Goal: Task Accomplishment & Management: Complete application form

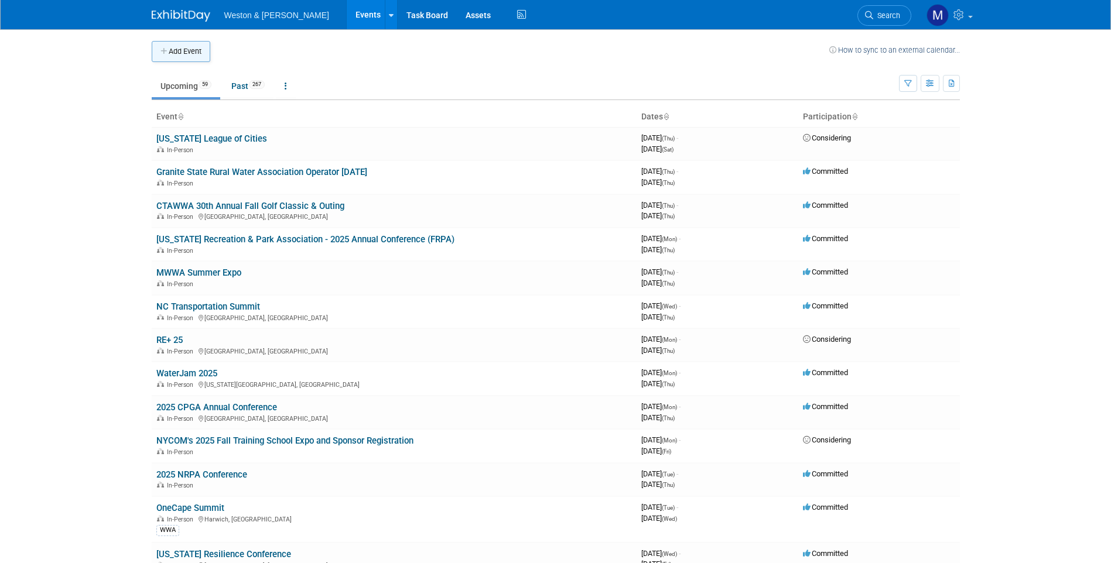
click at [174, 52] on button "Add Event" at bounding box center [181, 51] width 59 height 21
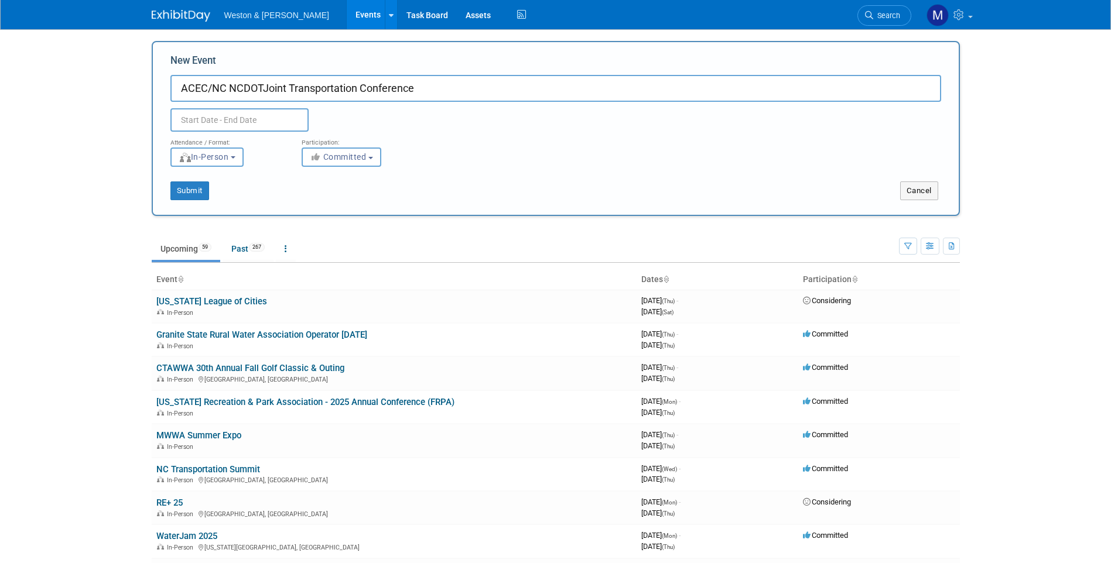
type input "ACEC/NC NCDOTJoint Transportation Conference"
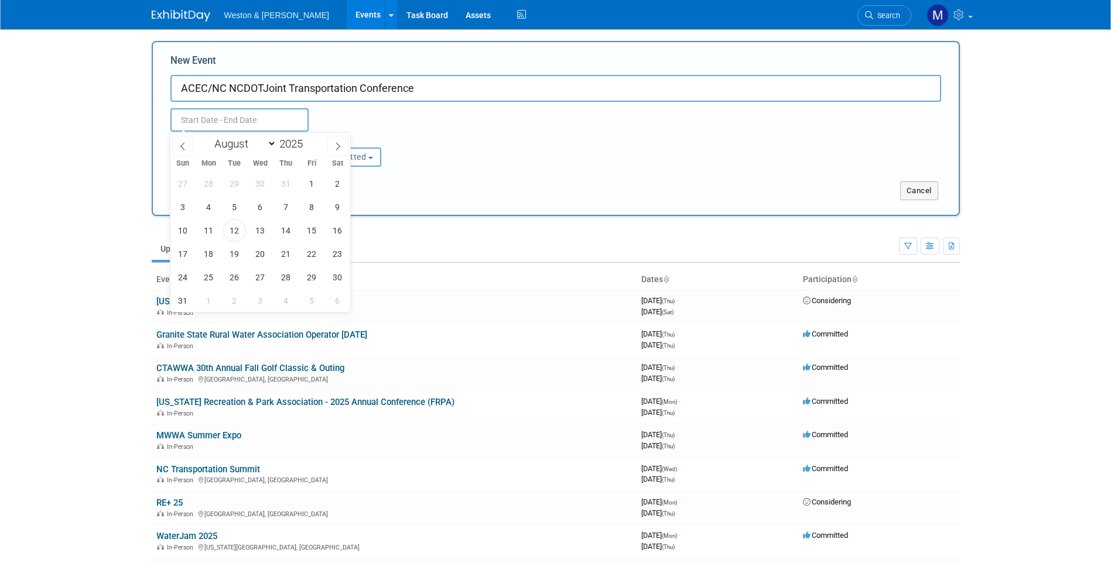
click at [198, 112] on input "text" at bounding box center [239, 119] width 138 height 23
click at [338, 150] on span at bounding box center [337, 146] width 21 height 20
select select "8"
click at [229, 255] on span "23" at bounding box center [234, 253] width 23 height 23
click at [252, 254] on span "24" at bounding box center [260, 253] width 23 height 23
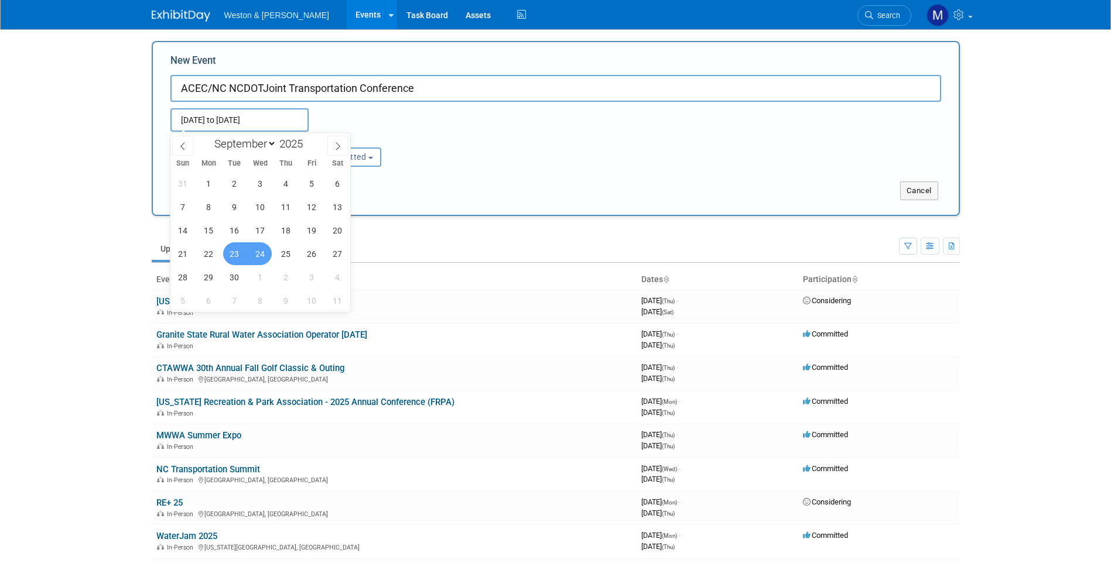
type input "[DATE] to [DATE]"
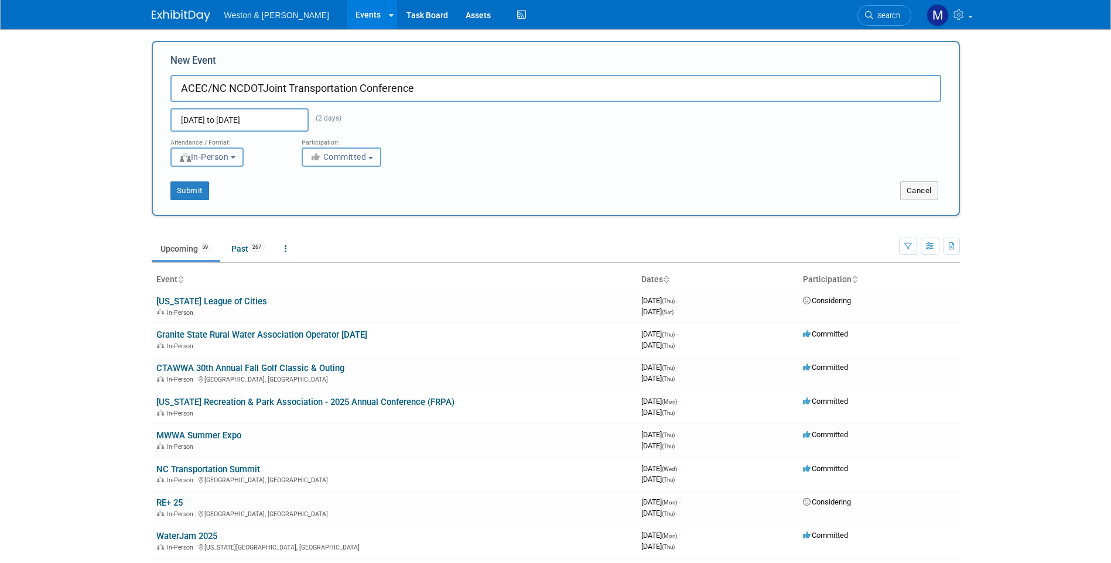
click at [239, 160] on button "In-Person" at bounding box center [206, 157] width 73 height 19
click at [221, 176] on label "In-Person" at bounding box center [211, 182] width 68 height 16
click at [182, 178] on input "In-Person" at bounding box center [178, 182] width 8 height 8
click at [371, 157] on b "button" at bounding box center [370, 158] width 5 height 2
click at [344, 176] on label "Committed" at bounding box center [346, 181] width 77 height 15
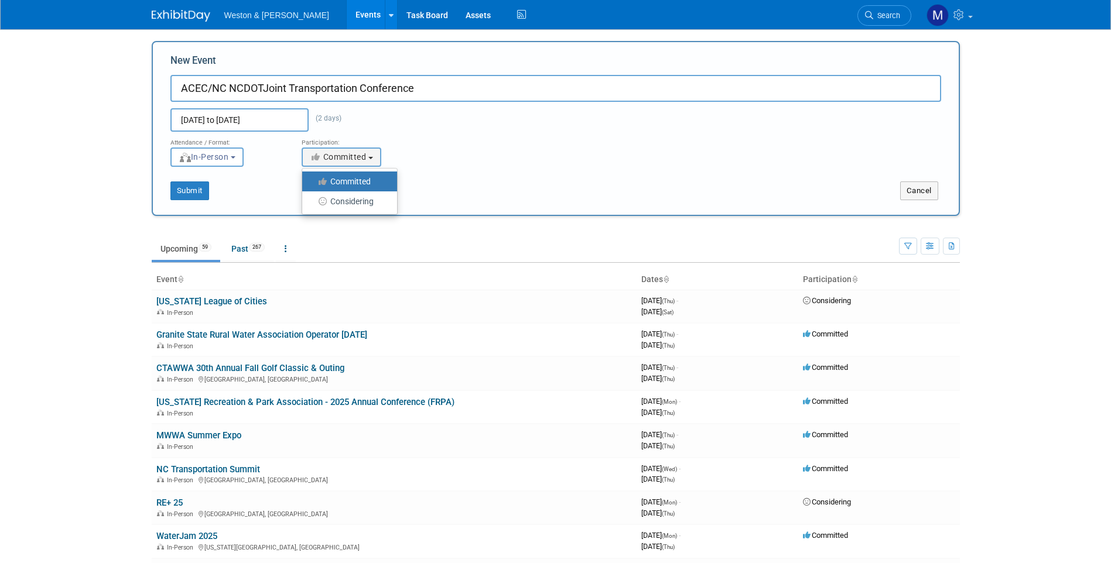
click at [313, 178] on input "Committed" at bounding box center [309, 182] width 8 height 8
click at [187, 189] on button "Submit" at bounding box center [189, 191] width 39 height 19
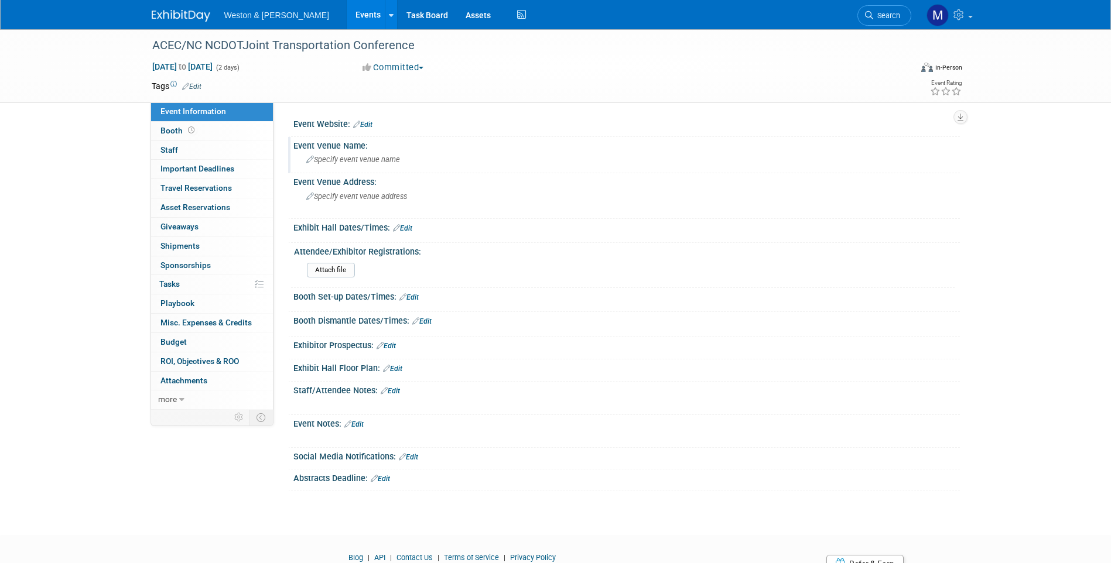
click at [311, 160] on icon at bounding box center [310, 160] width 8 height 8
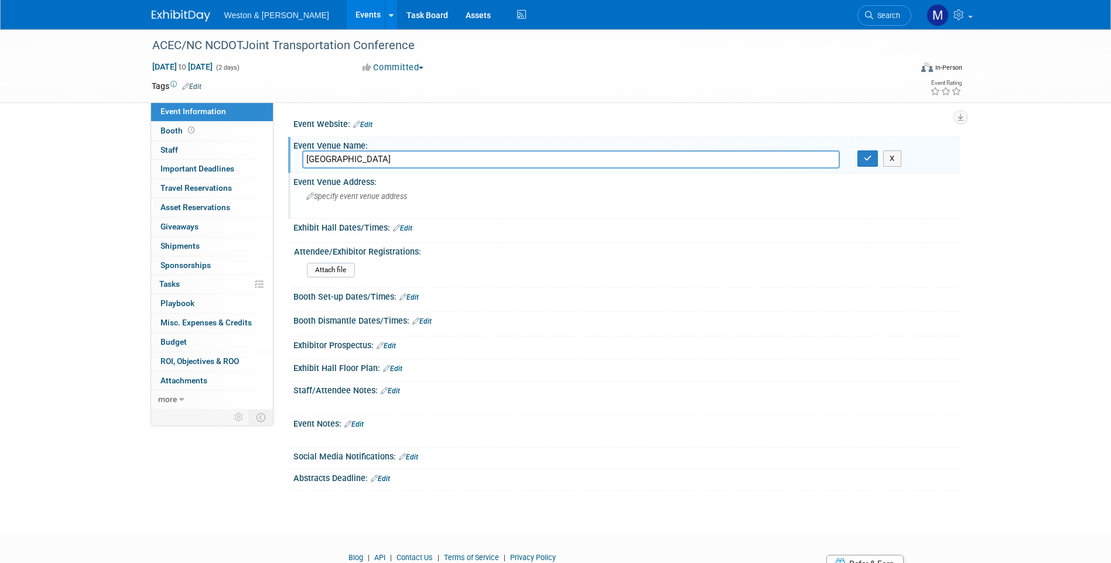
type input "[GEOGRAPHIC_DATA]"
click at [307, 193] on icon at bounding box center [310, 197] width 8 height 8
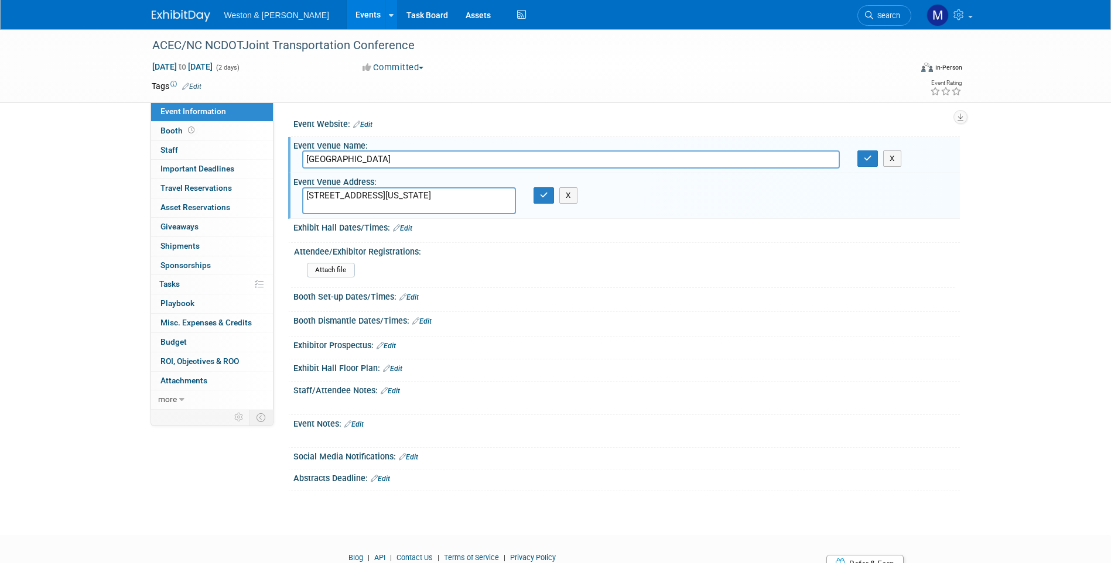
type textarea "[STREET_ADDRESS][US_STATE]"
click at [410, 225] on link "Edit" at bounding box center [402, 228] width 19 height 8
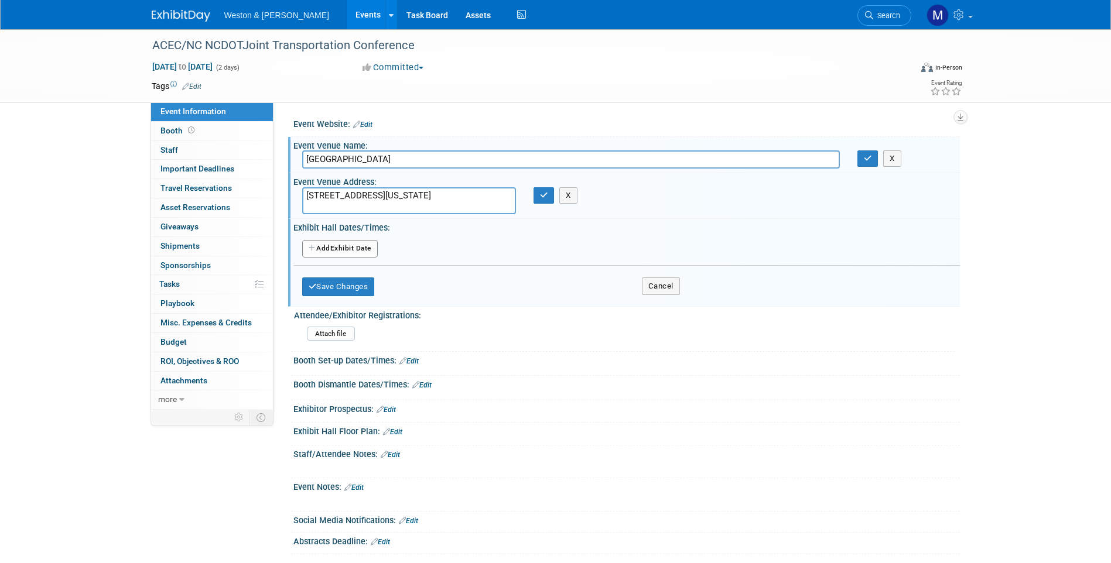
click at [323, 245] on button "Add Another Exhibit Date" at bounding box center [340, 249] width 76 height 18
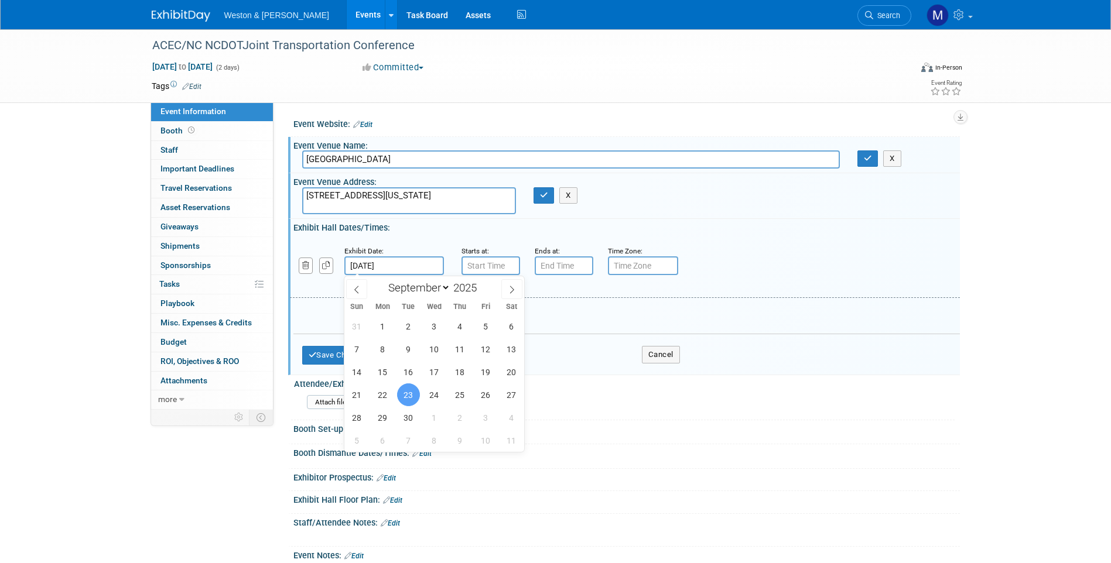
click at [370, 266] on input "[DATE]" at bounding box center [394, 265] width 100 height 19
click at [429, 392] on span "24" at bounding box center [434, 395] width 23 height 23
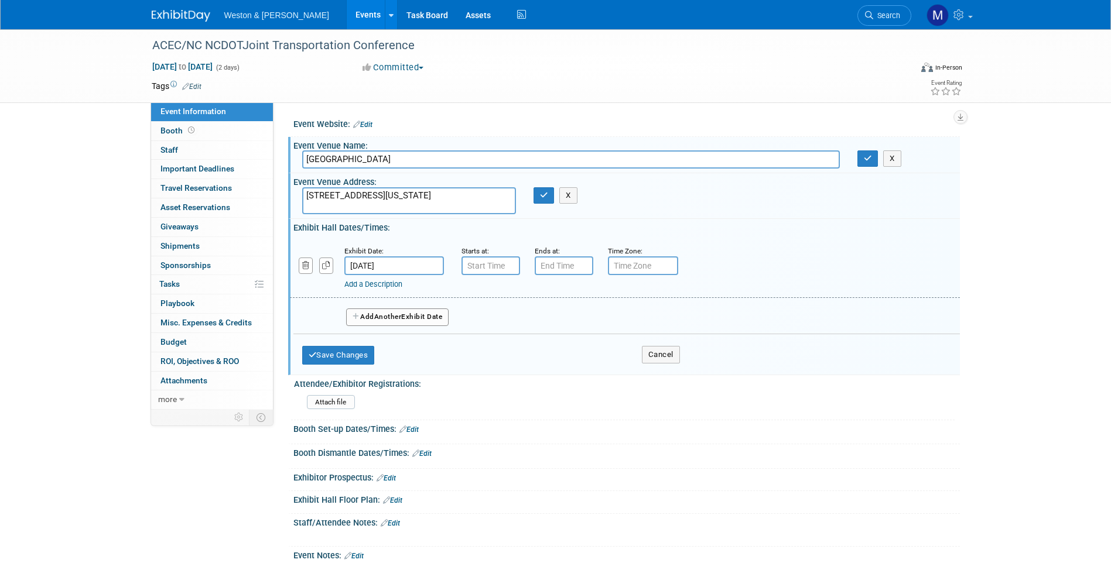
click at [365, 265] on input "Sep 24, 2025" at bounding box center [394, 265] width 100 height 19
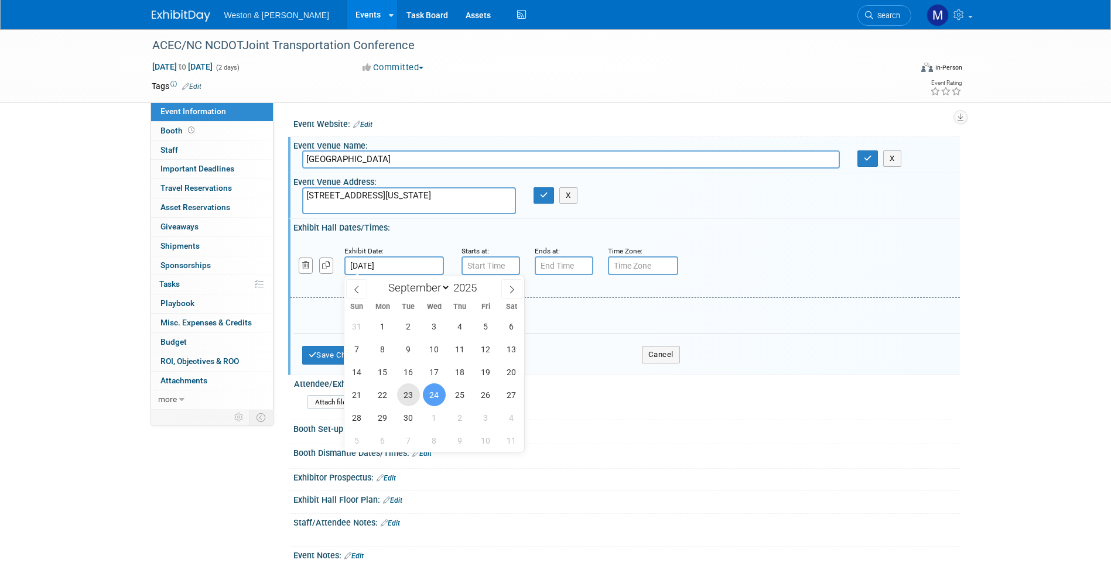
click at [406, 395] on span "23" at bounding box center [408, 395] width 23 height 23
type input "[DATE]"
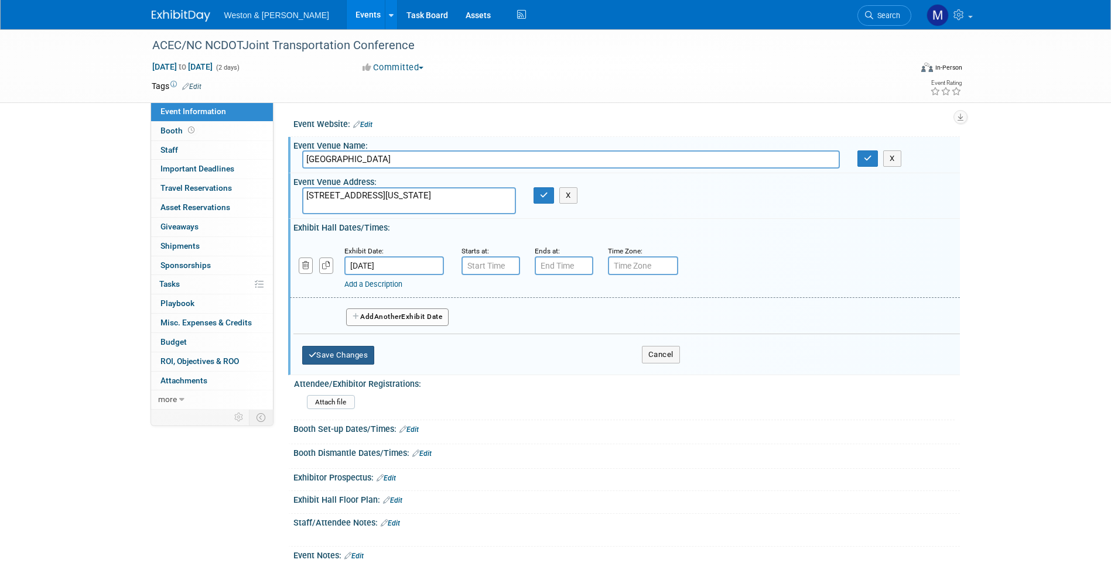
click at [340, 355] on button "Save Changes" at bounding box center [338, 355] width 73 height 19
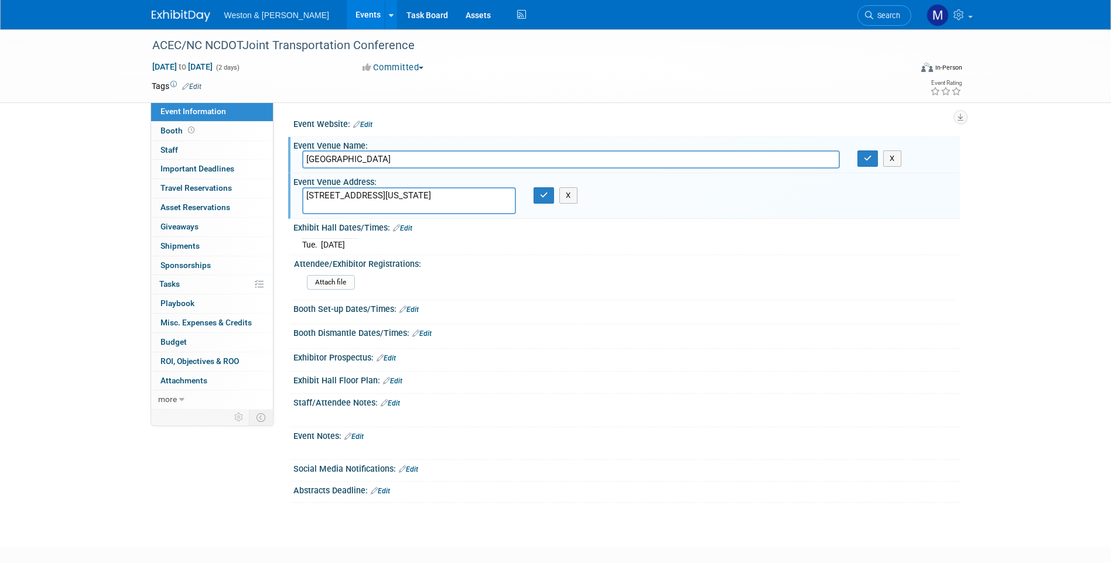
click at [386, 405] on icon at bounding box center [384, 403] width 7 height 8
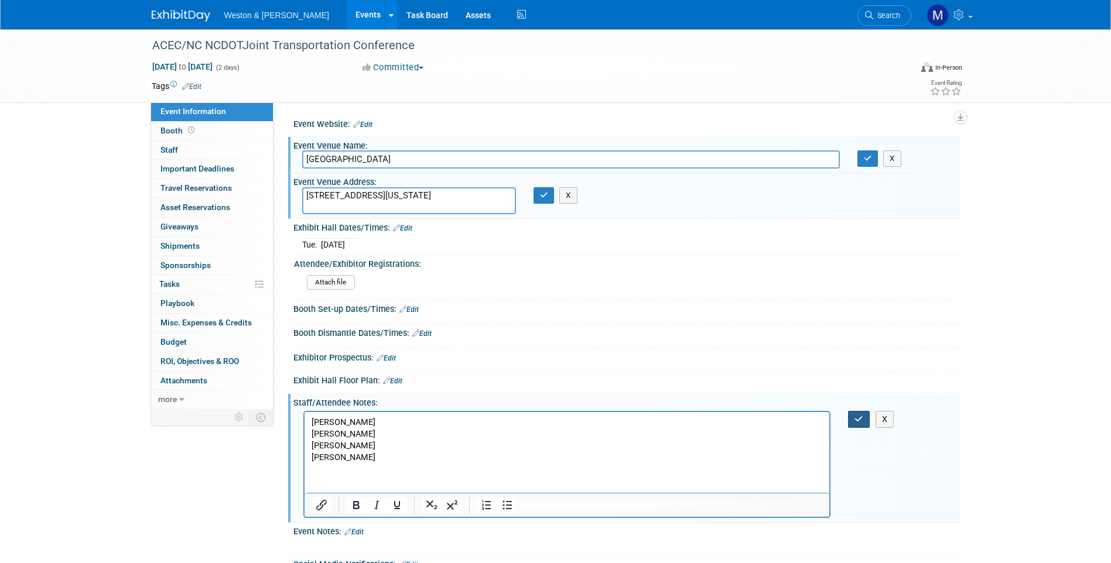
click at [860, 417] on icon "button" at bounding box center [858, 419] width 9 height 8
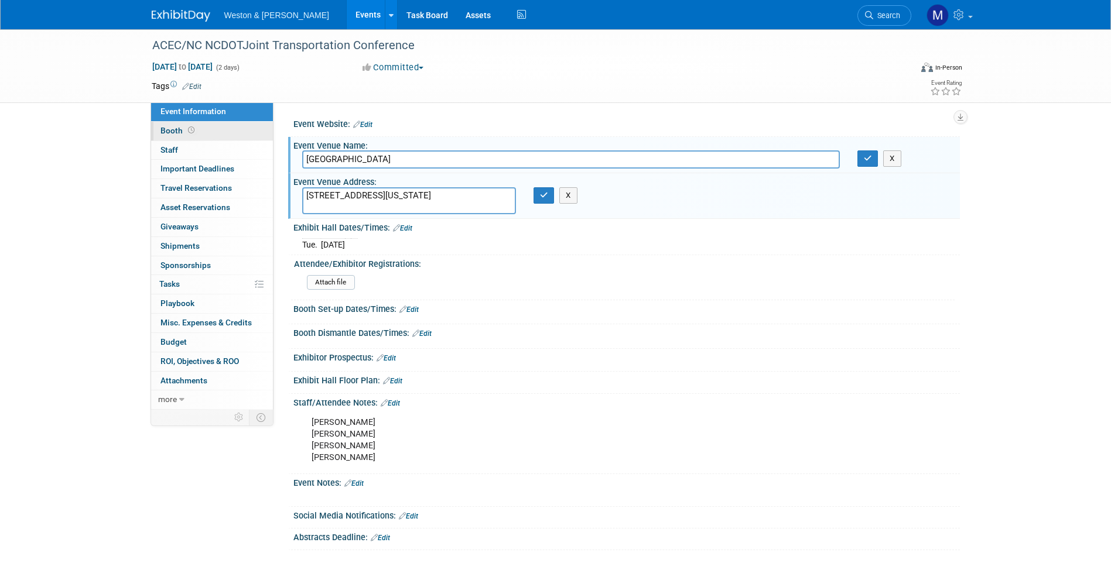
click at [173, 129] on span "Booth" at bounding box center [178, 130] width 36 height 9
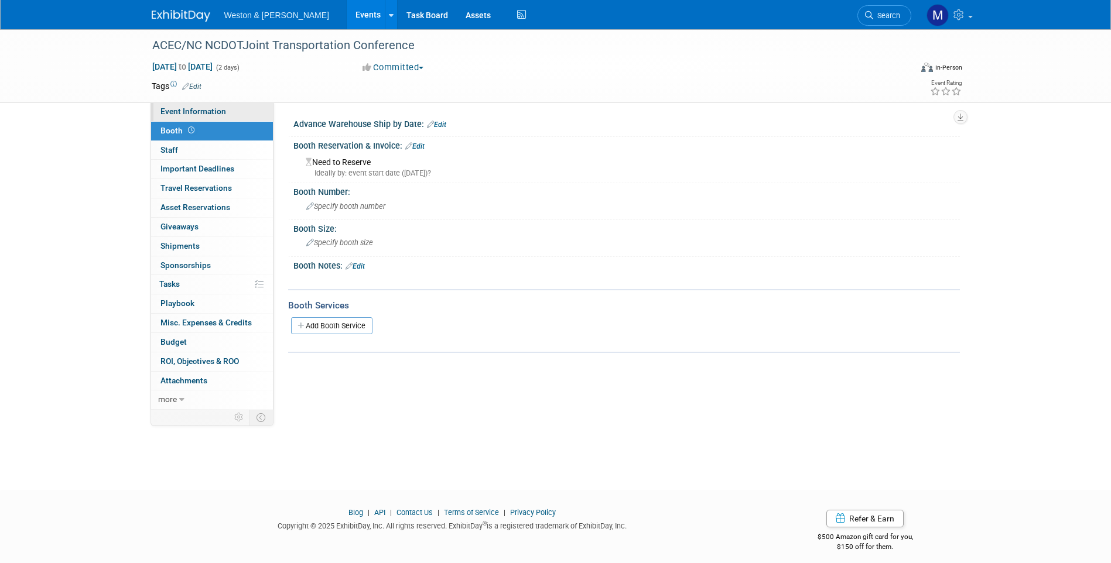
click at [169, 114] on span "Event Information" at bounding box center [193, 111] width 66 height 9
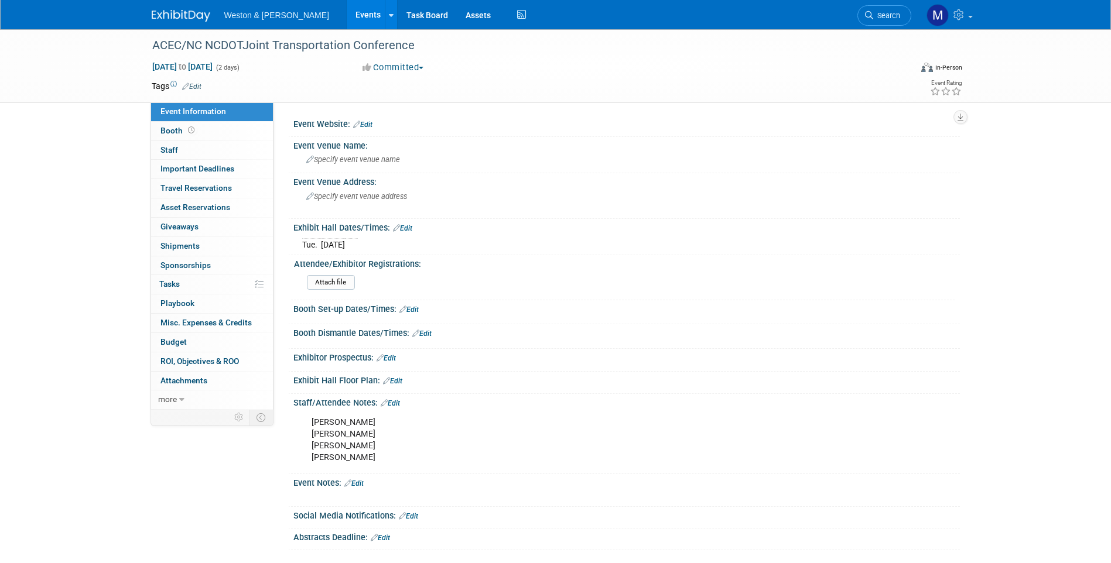
click at [406, 513] on link "Edit" at bounding box center [408, 516] width 19 height 8
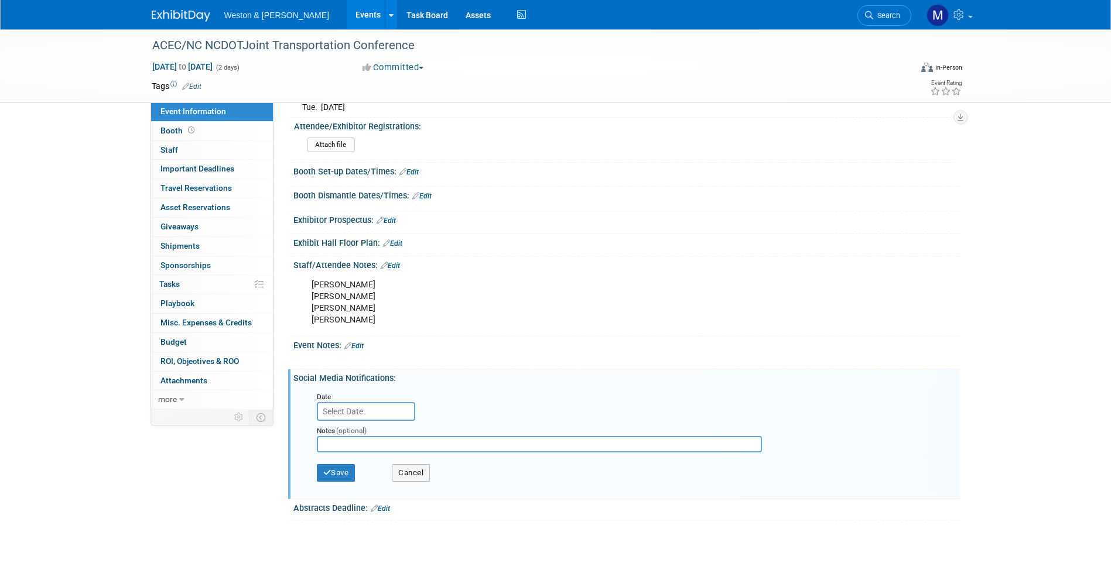
scroll to position [117, 0]
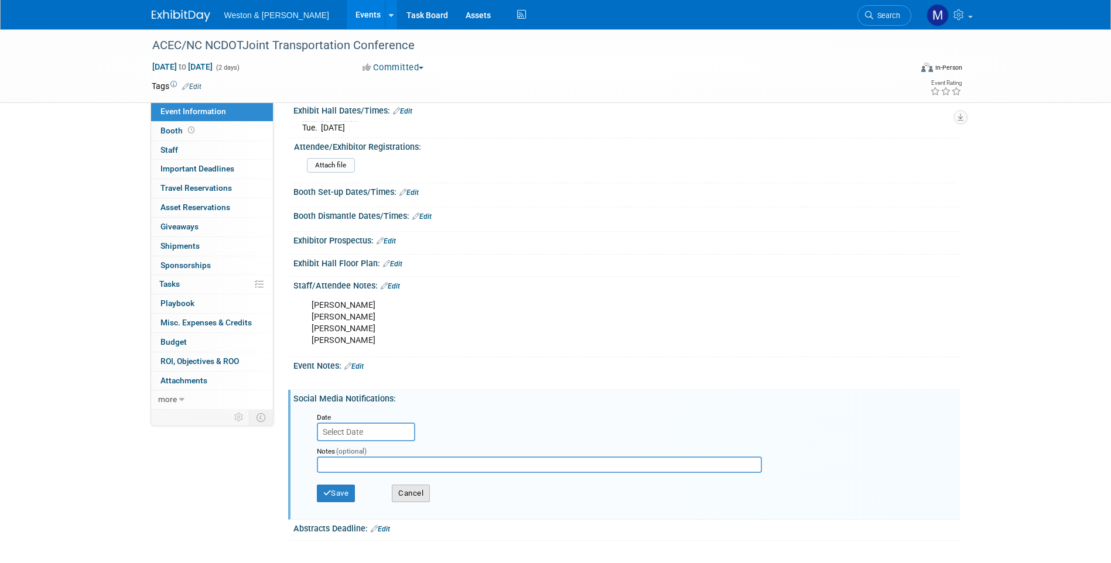
click at [428, 494] on button "Cancel" at bounding box center [411, 494] width 38 height 18
